Goal: Ask a question: Seek information or help from site administrators or community

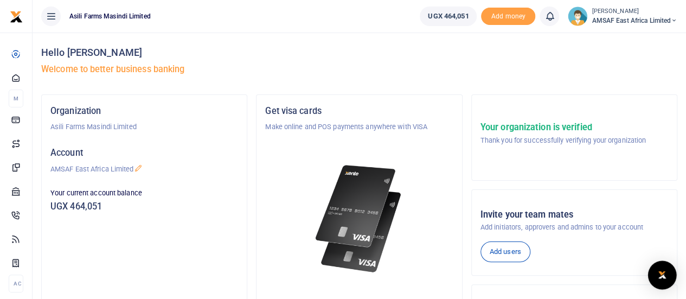
click at [663, 271] on img "Open Intercom Messenger" at bounding box center [662, 274] width 14 height 13
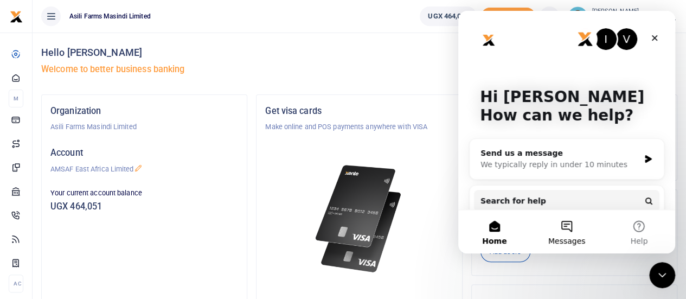
click at [568, 230] on button "Messages" at bounding box center [566, 231] width 72 height 43
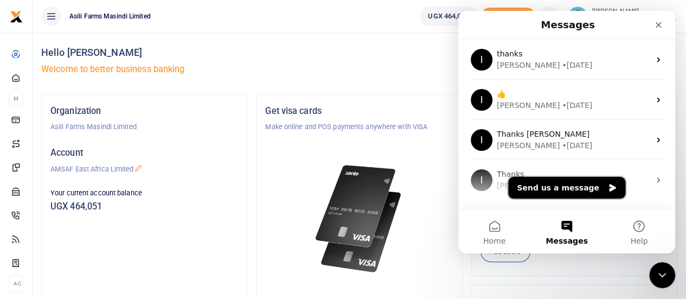
click at [585, 190] on button "Send us a message" at bounding box center [566, 188] width 117 height 22
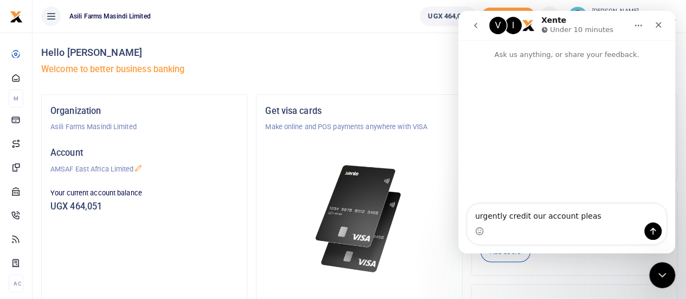
type textarea "urgently credit our account please"
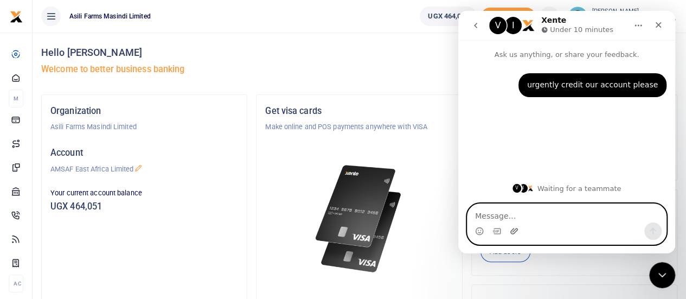
click at [516, 233] on icon "Upload attachment" at bounding box center [514, 231] width 9 height 9
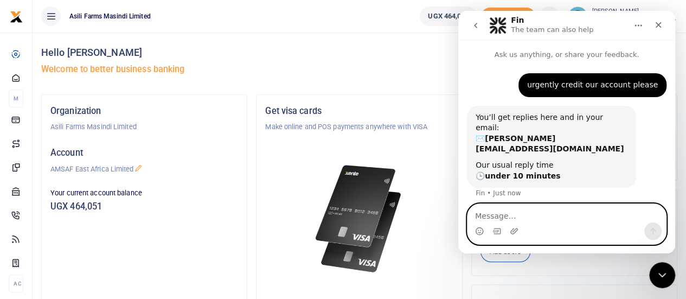
scroll to position [18, 0]
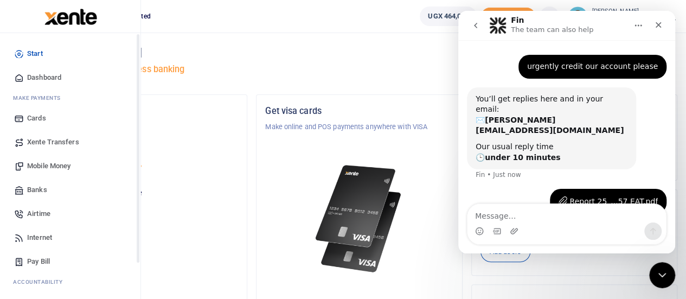
click at [31, 54] on span "Start" at bounding box center [35, 53] width 16 height 11
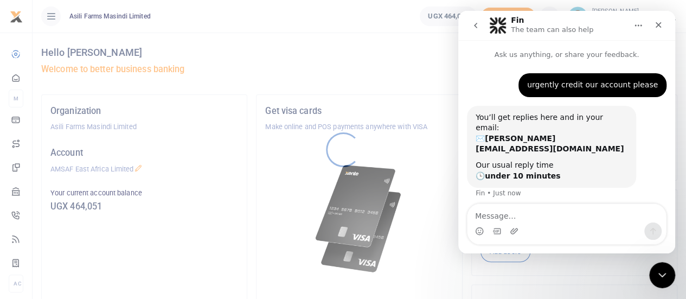
scroll to position [18, 0]
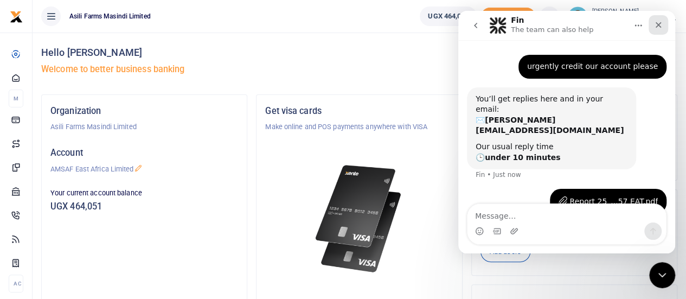
click at [657, 26] on icon "Close" at bounding box center [658, 25] width 6 height 6
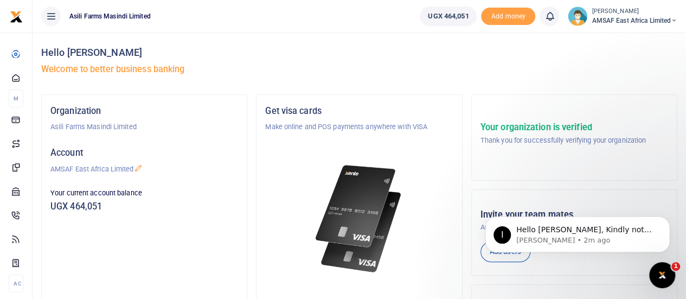
scroll to position [113, 0]
click at [658, 279] on icon "Open Intercom Messenger" at bounding box center [661, 274] width 18 height 18
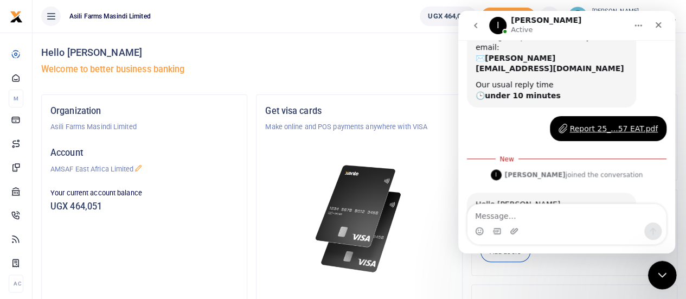
scroll to position [131, 0]
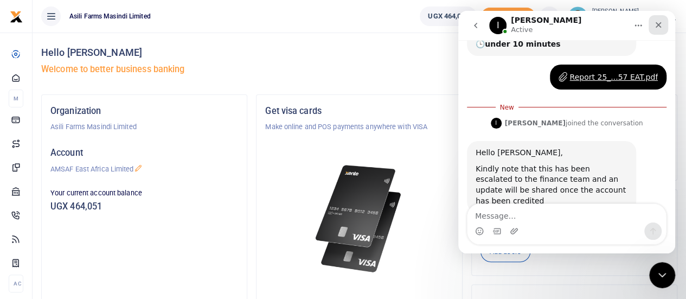
click at [660, 30] on div "Close" at bounding box center [658, 25] width 20 height 20
